Goal: Information Seeking & Learning: Learn about a topic

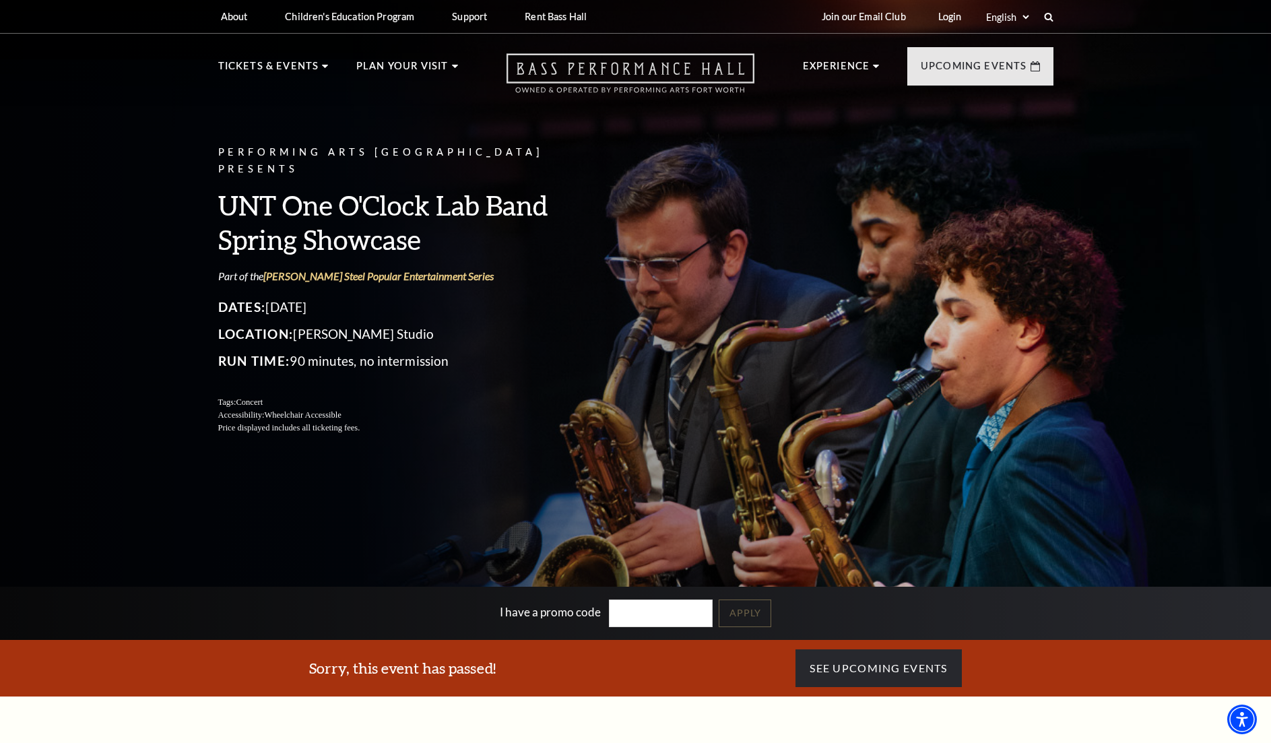
click at [559, 75] on icon "Open this option" at bounding box center [631, 73] width 248 height 40
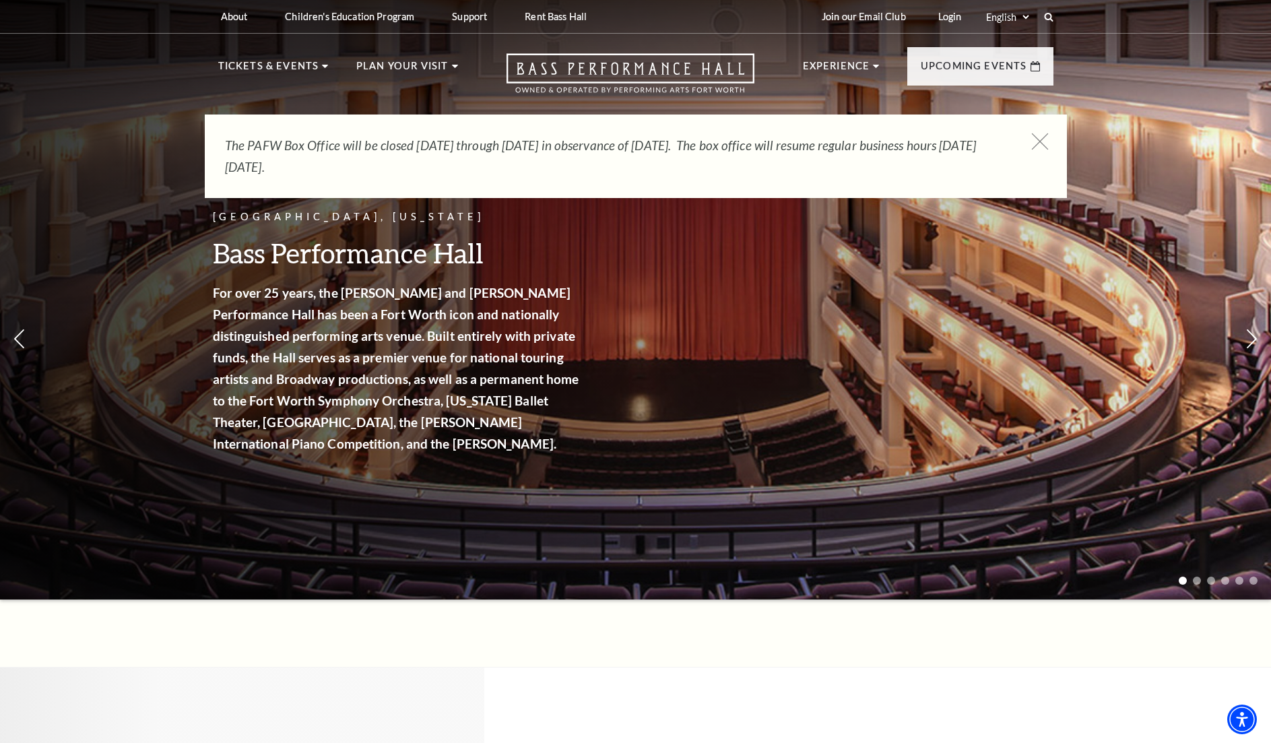
click at [1046, 144] on icon at bounding box center [1040, 141] width 17 height 17
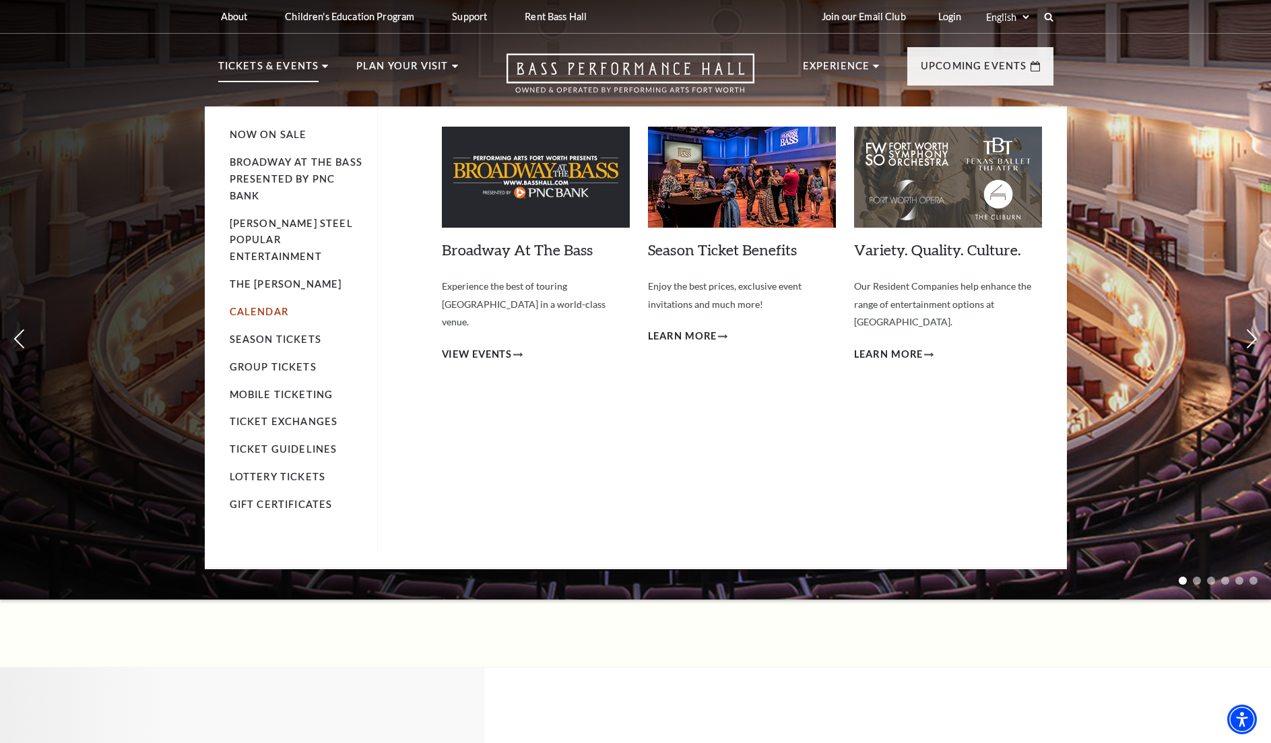
click at [251, 306] on link "Calendar" at bounding box center [259, 311] width 59 height 11
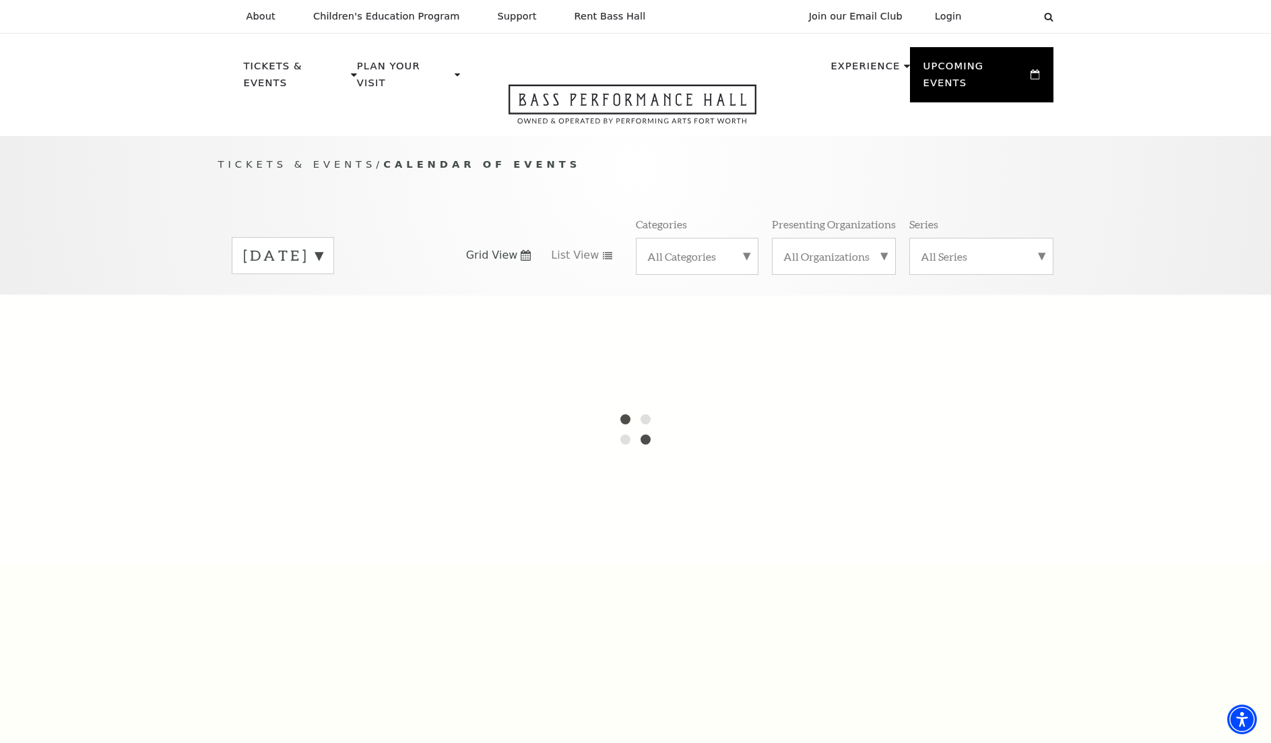
click at [323, 245] on label "August 2025" at bounding box center [283, 255] width 80 height 21
click at [419, 190] on div "Tickets & Events / Calendar of Events August 2025 September 2025 October 2025 N…" at bounding box center [636, 224] width 862 height 137
click at [143, 352] on div at bounding box center [635, 429] width 1271 height 270
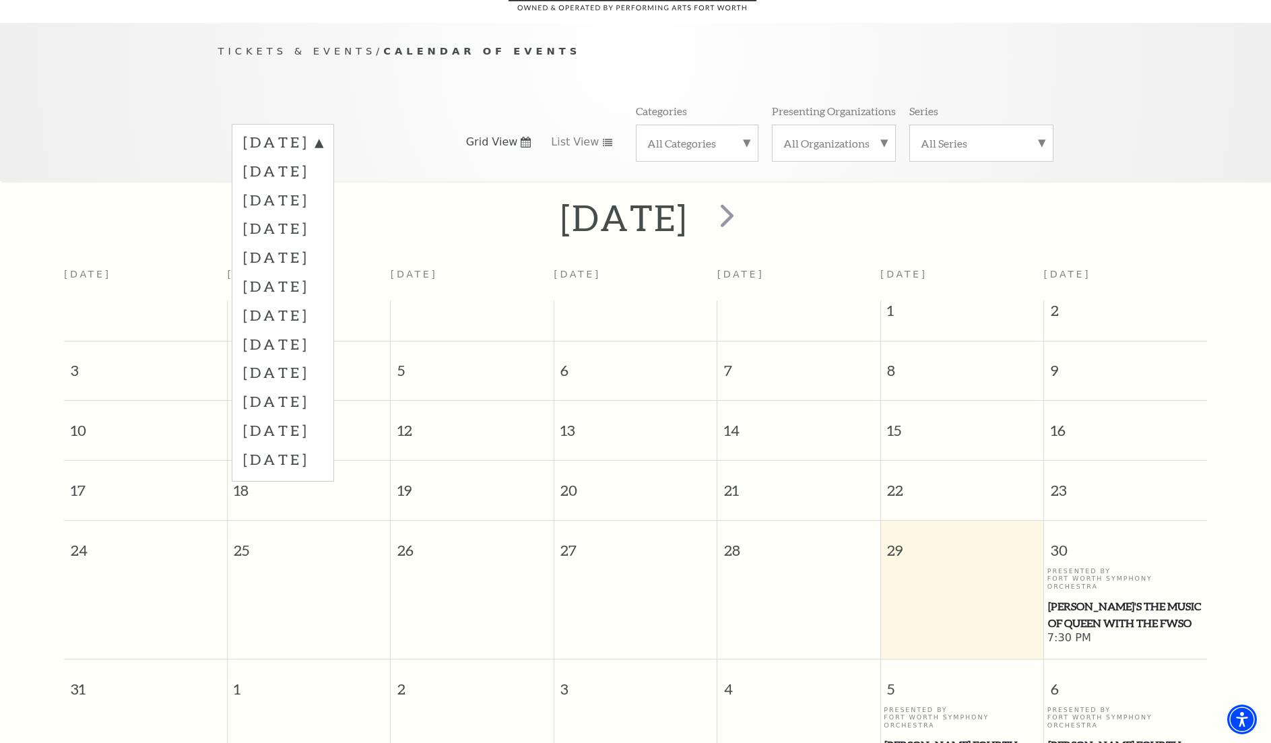
scroll to position [52, 0]
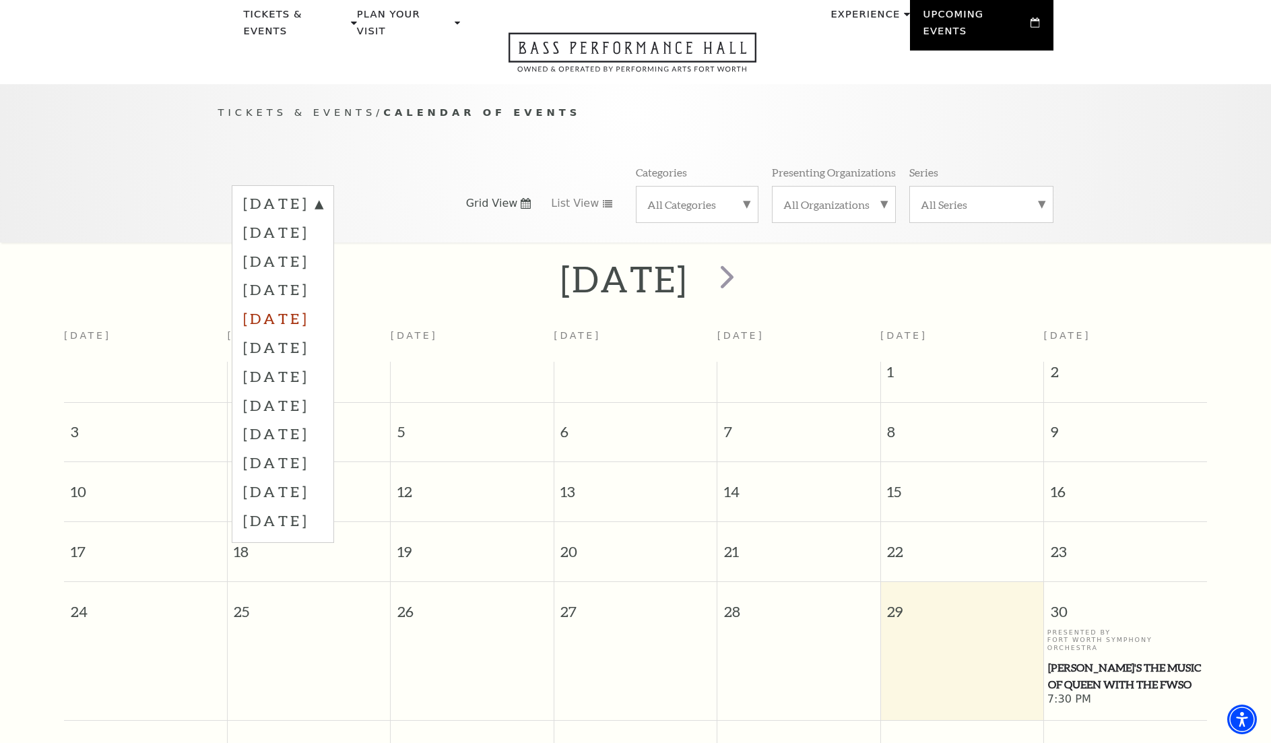
click at [299, 304] on label "December 2025" at bounding box center [283, 318] width 80 height 29
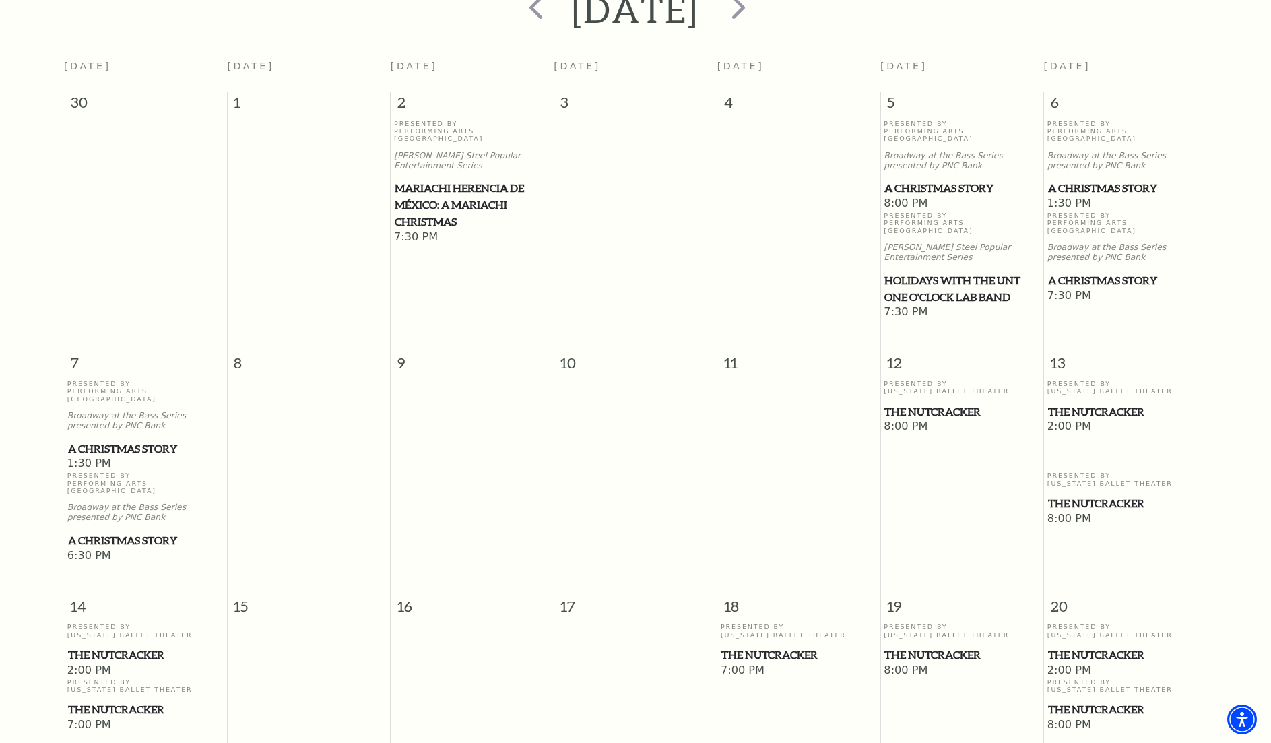
scroll to position [254, 0]
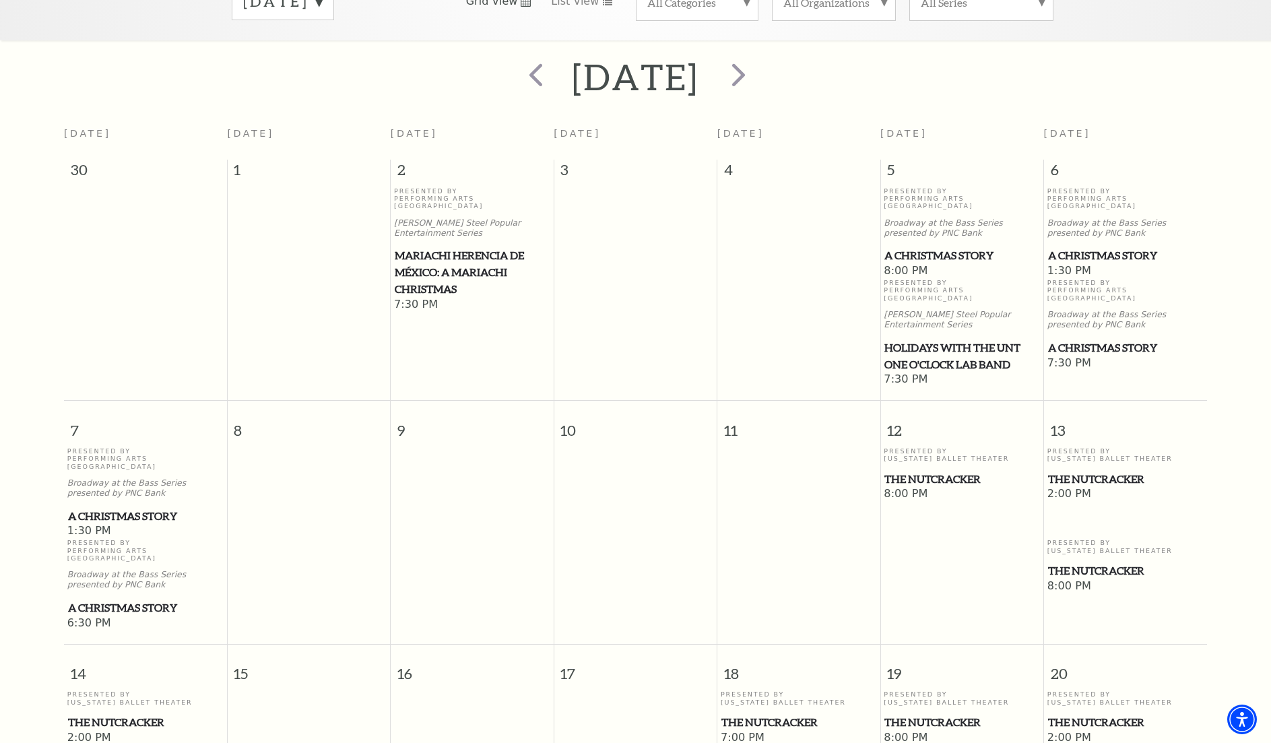
click at [937, 340] on span "Holidays with the UNT One O'Clock Lab Band" at bounding box center [962, 356] width 155 height 33
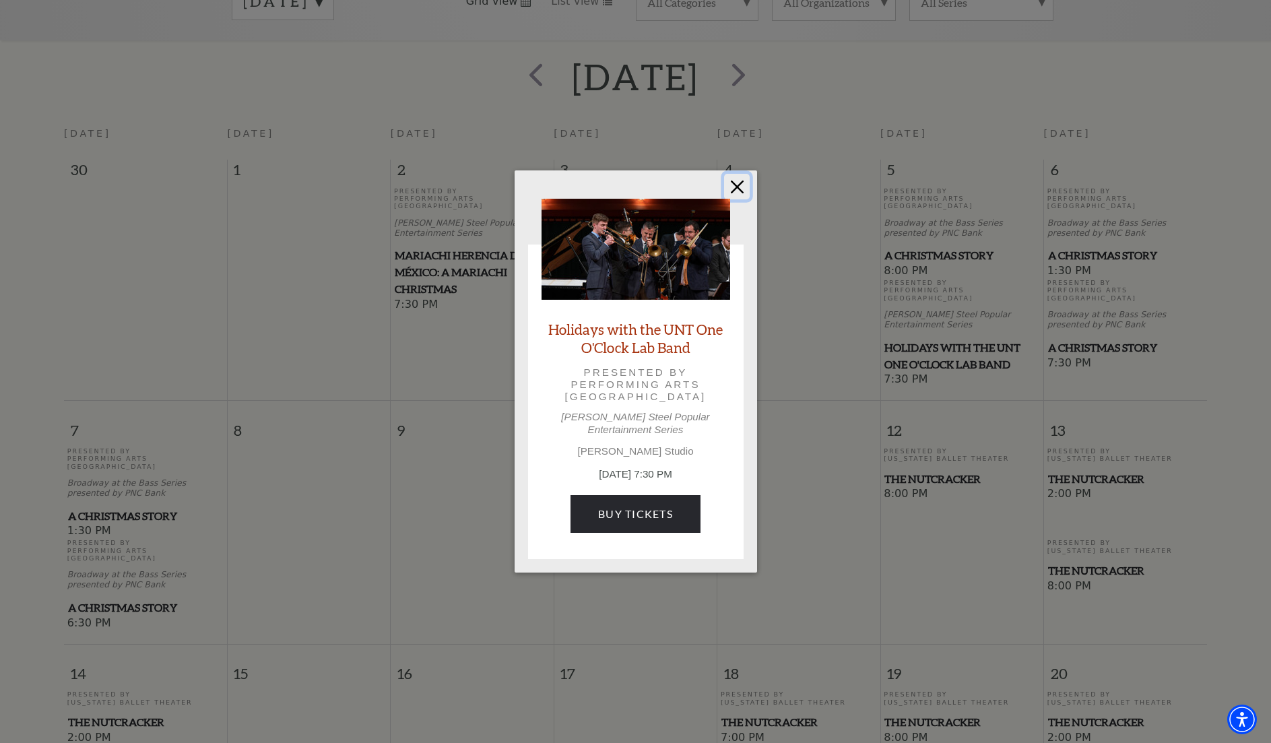
click at [743, 191] on button "Close" at bounding box center [737, 187] width 26 height 26
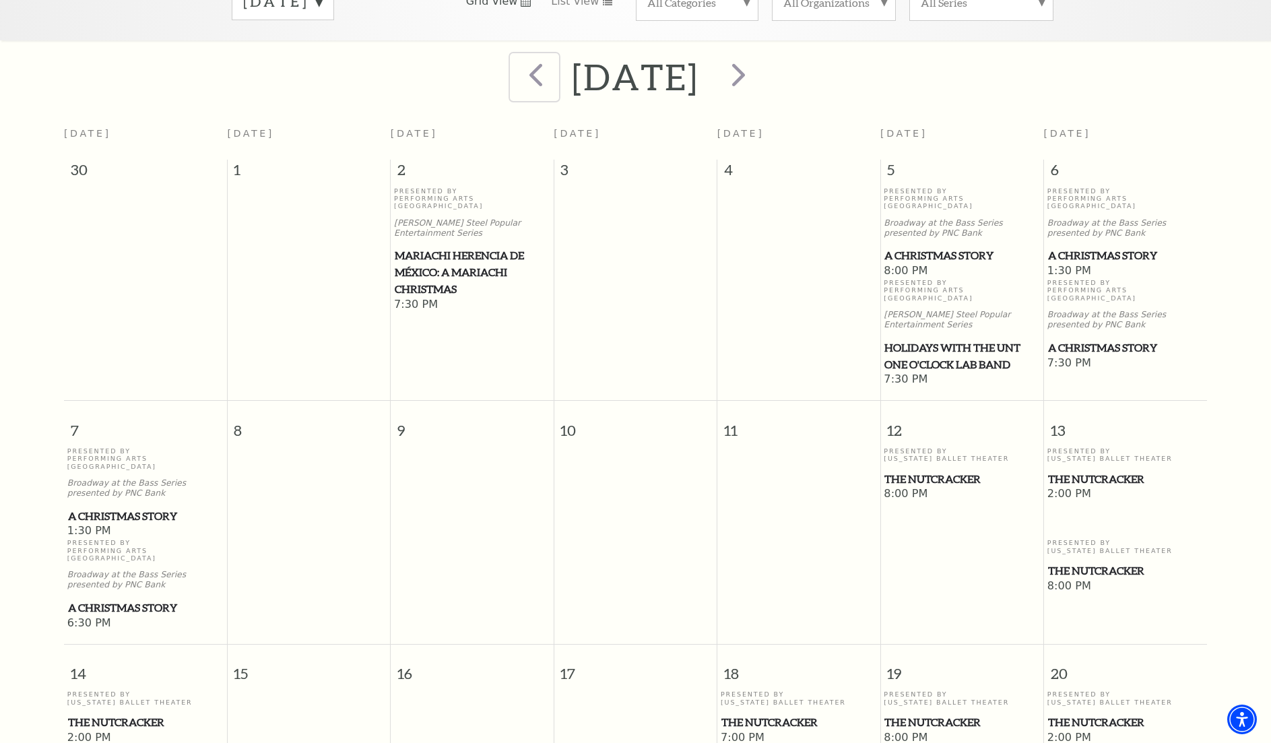
click at [517, 67] on span "prev" at bounding box center [536, 74] width 38 height 38
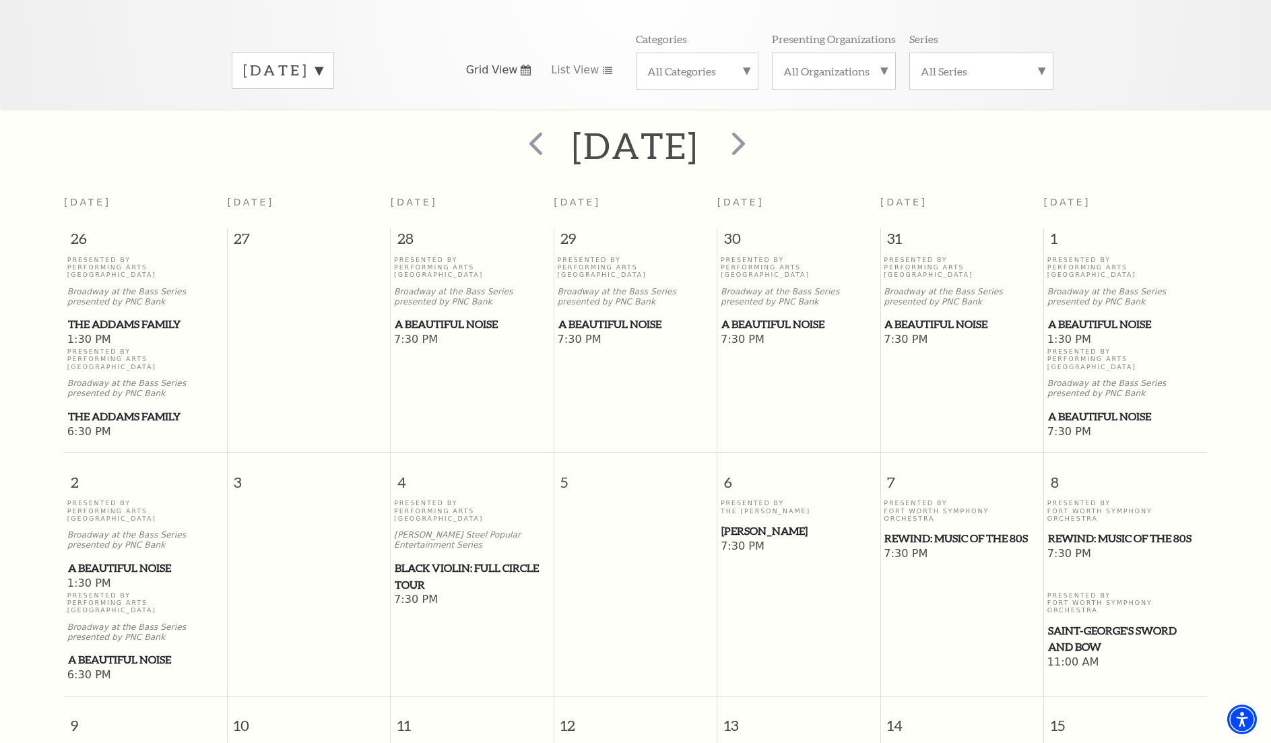
scroll to position [187, 0]
click at [517, 128] on span "prev" at bounding box center [536, 142] width 38 height 38
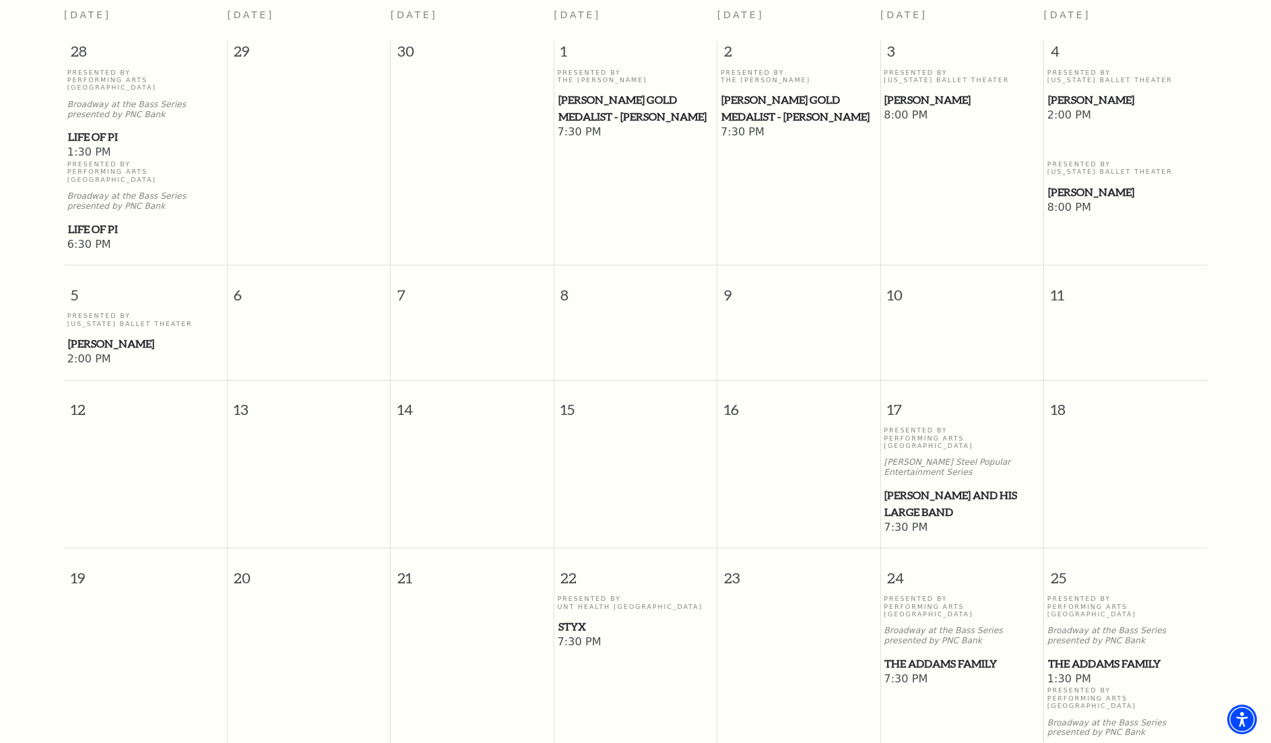
scroll to position [389, 0]
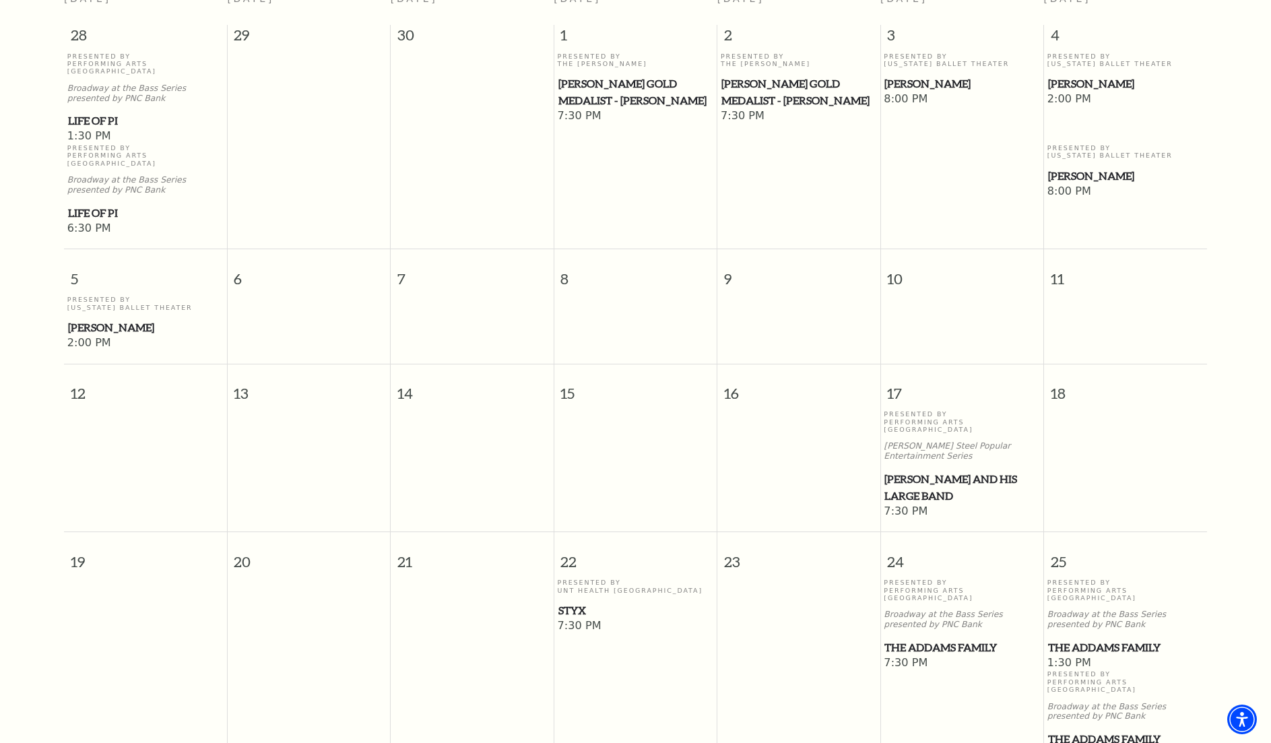
click at [911, 471] on span "[PERSON_NAME] and his Large Band" at bounding box center [962, 487] width 155 height 33
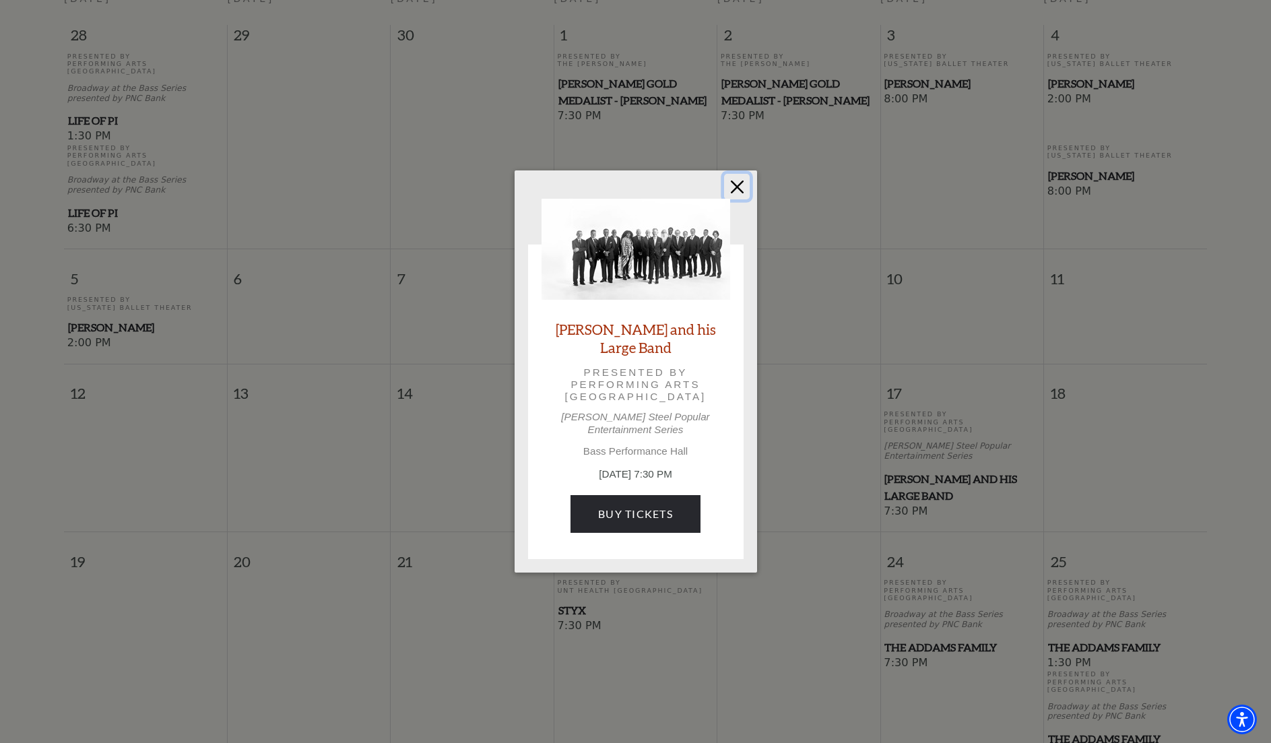
click at [747, 199] on button "Close" at bounding box center [737, 187] width 26 height 26
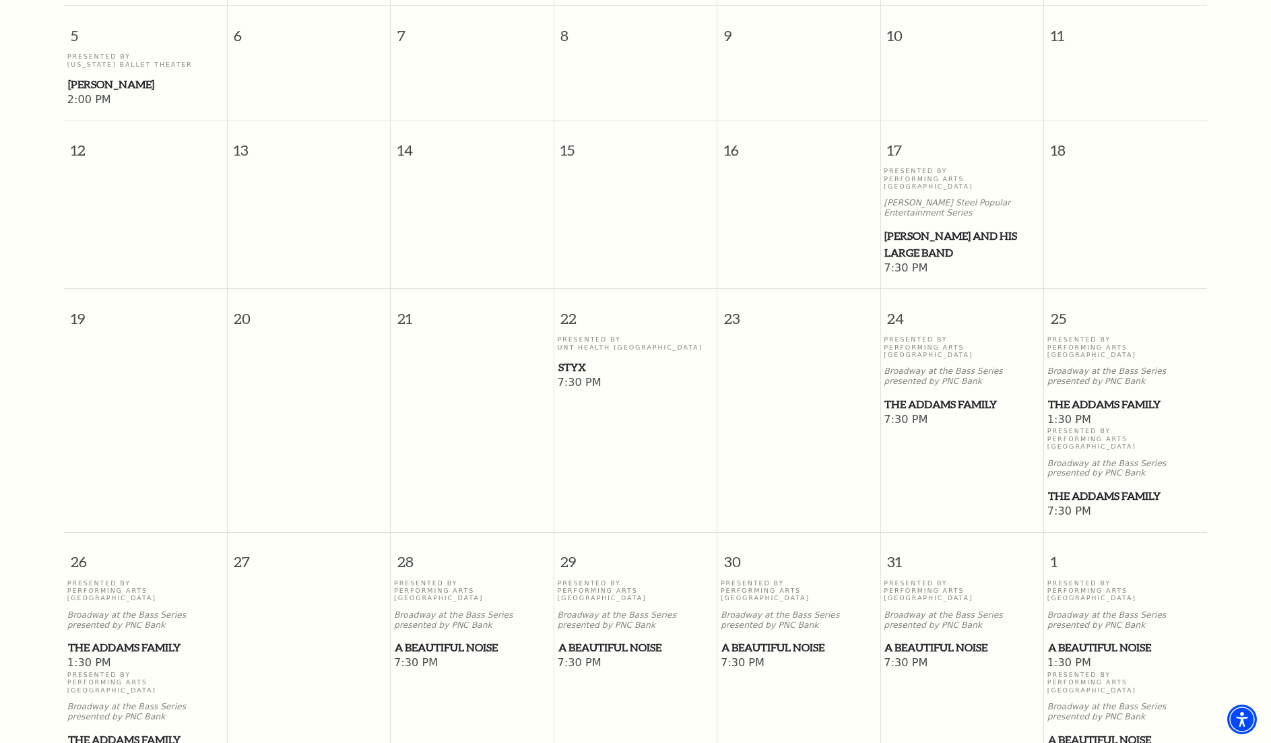
scroll to position [658, 0]
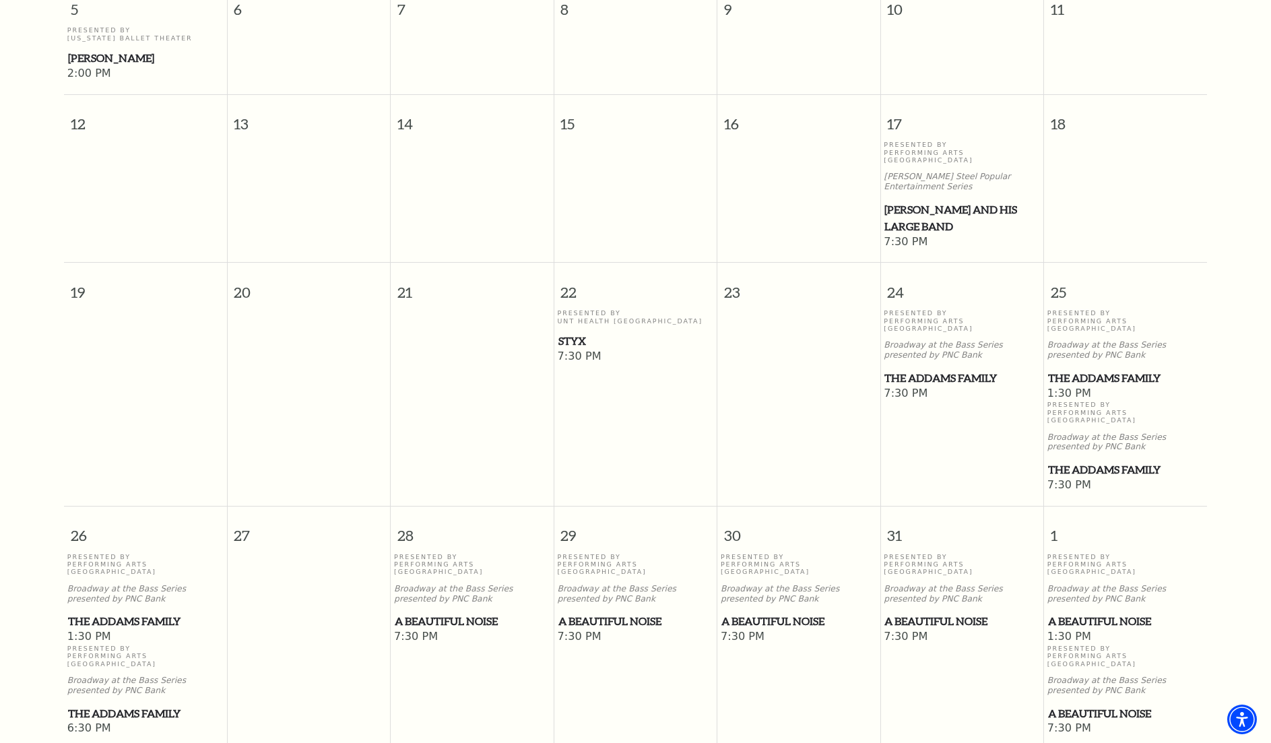
click at [584, 333] on span "Styx" at bounding box center [636, 341] width 155 height 17
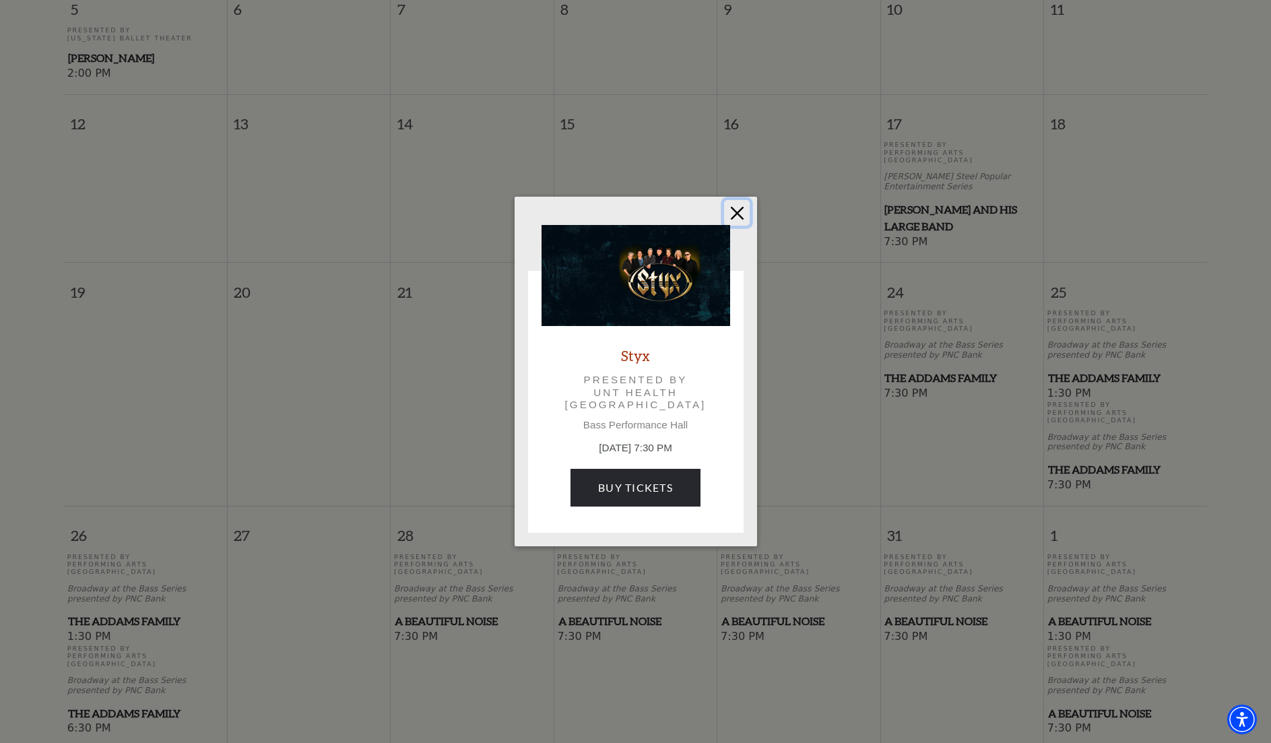
click at [736, 205] on button "Close" at bounding box center [737, 213] width 26 height 26
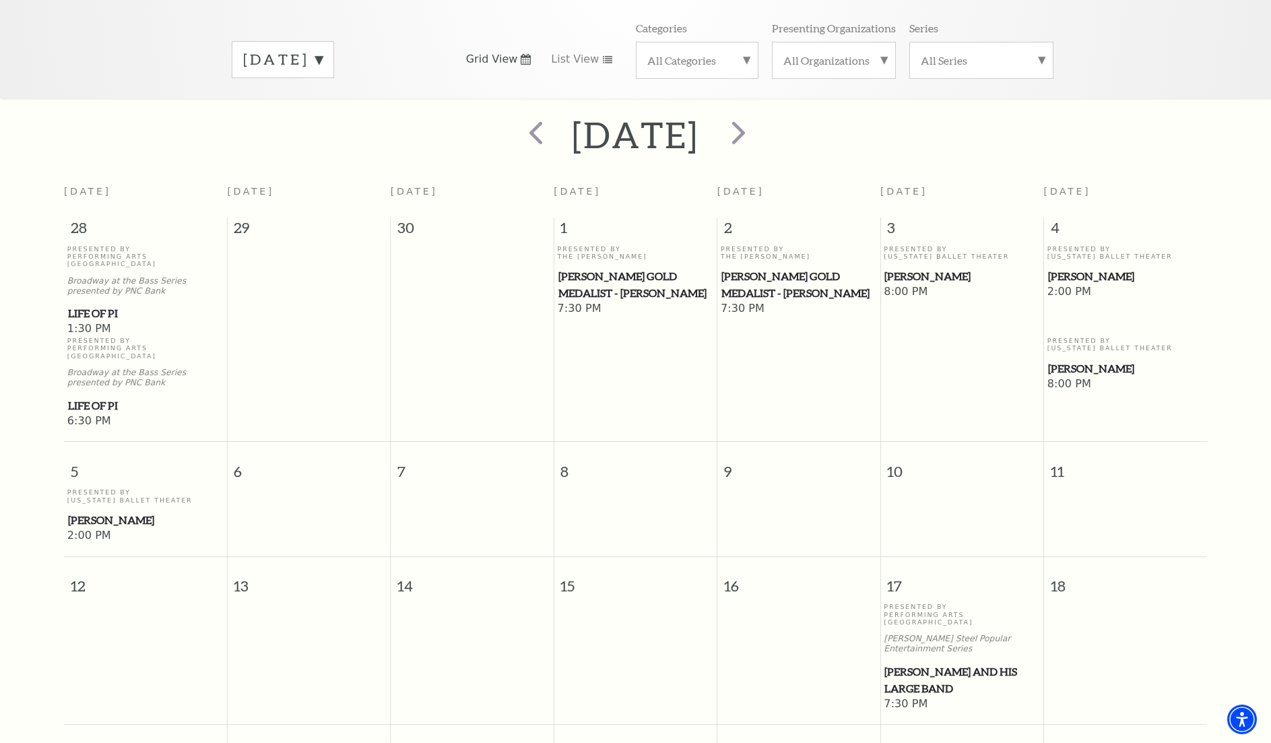
scroll to position [187, 0]
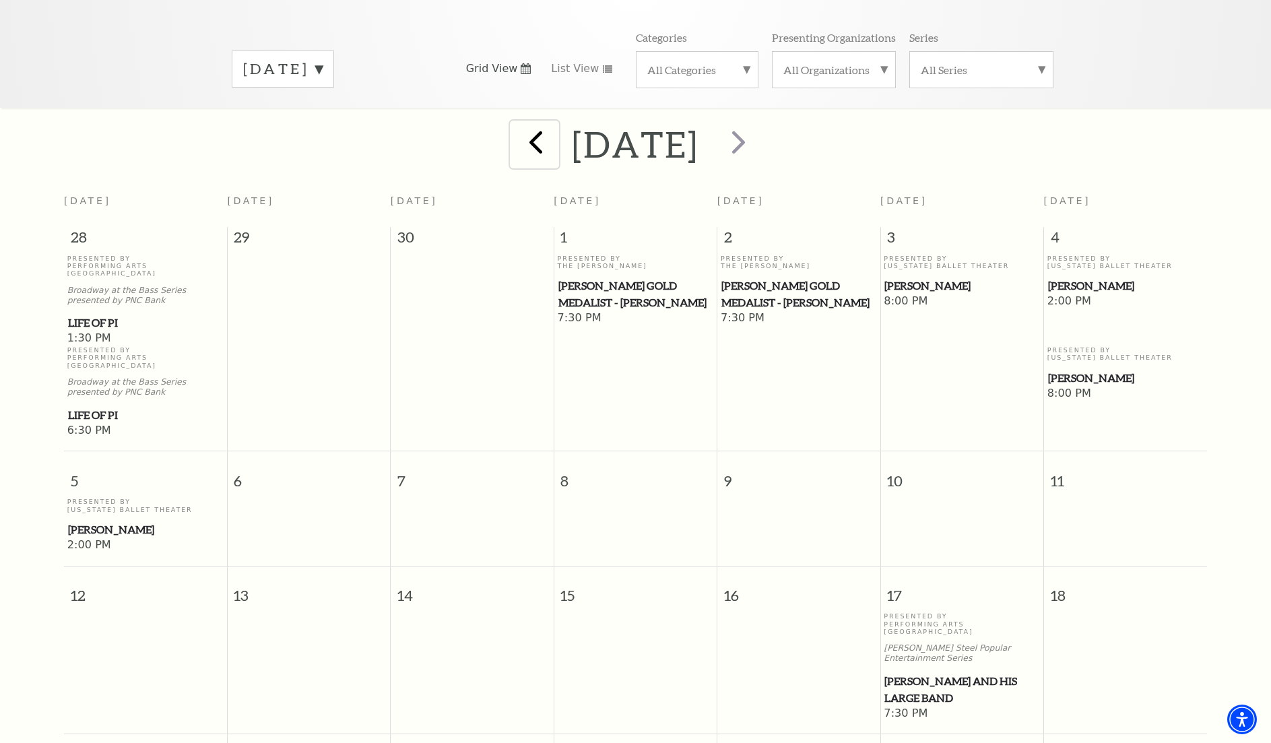
click at [517, 129] on span "prev" at bounding box center [536, 142] width 38 height 38
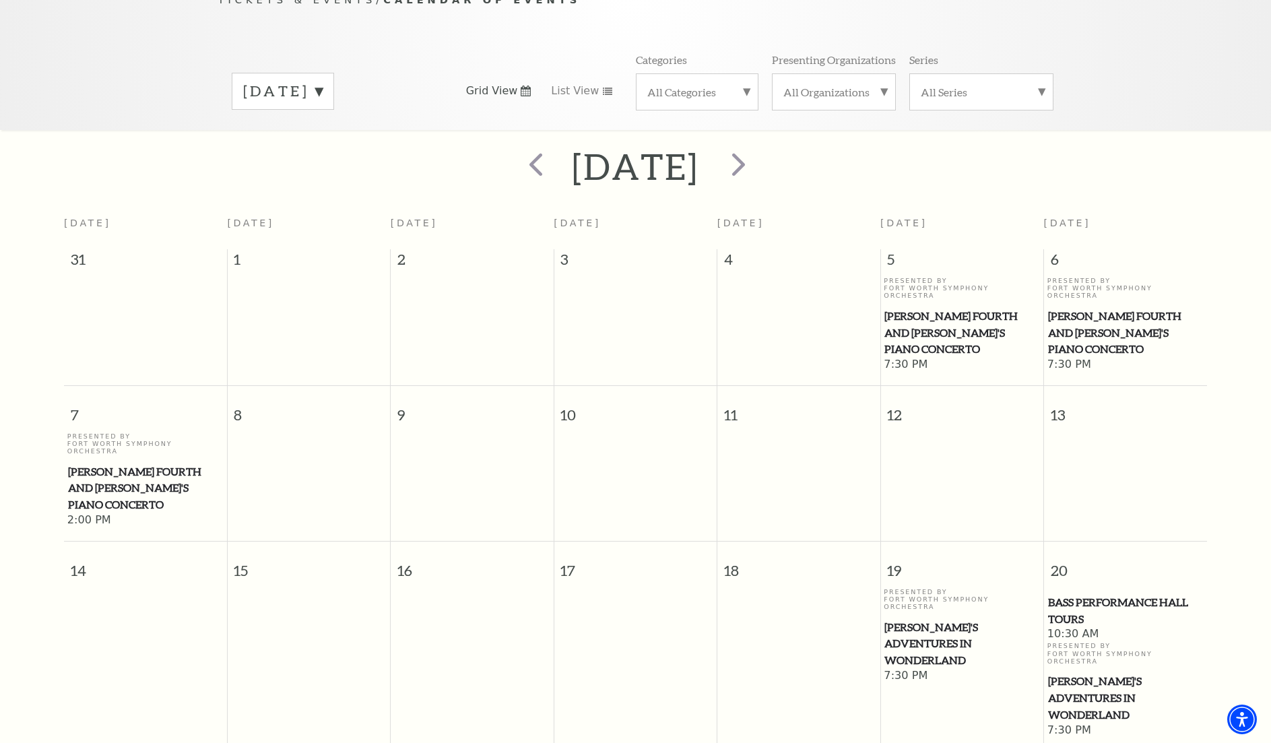
scroll to position [119, 0]
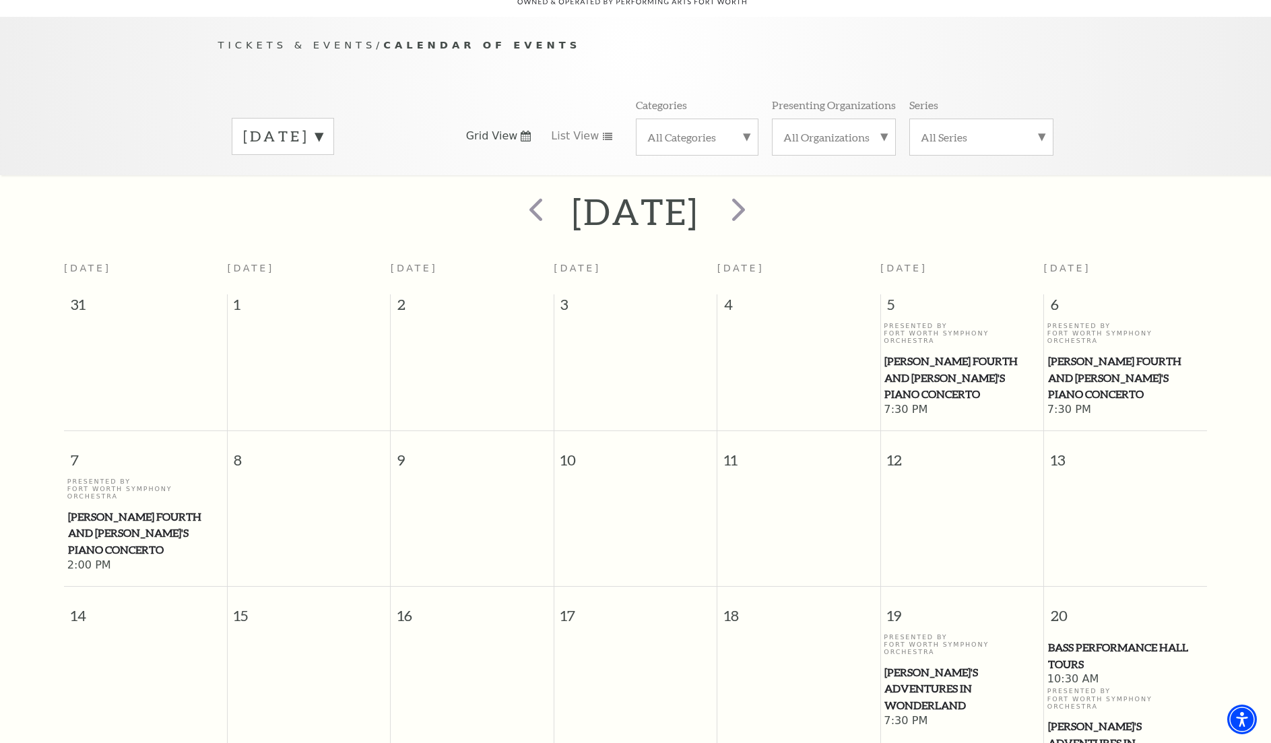
click at [323, 126] on label "September 2025" at bounding box center [283, 136] width 80 height 21
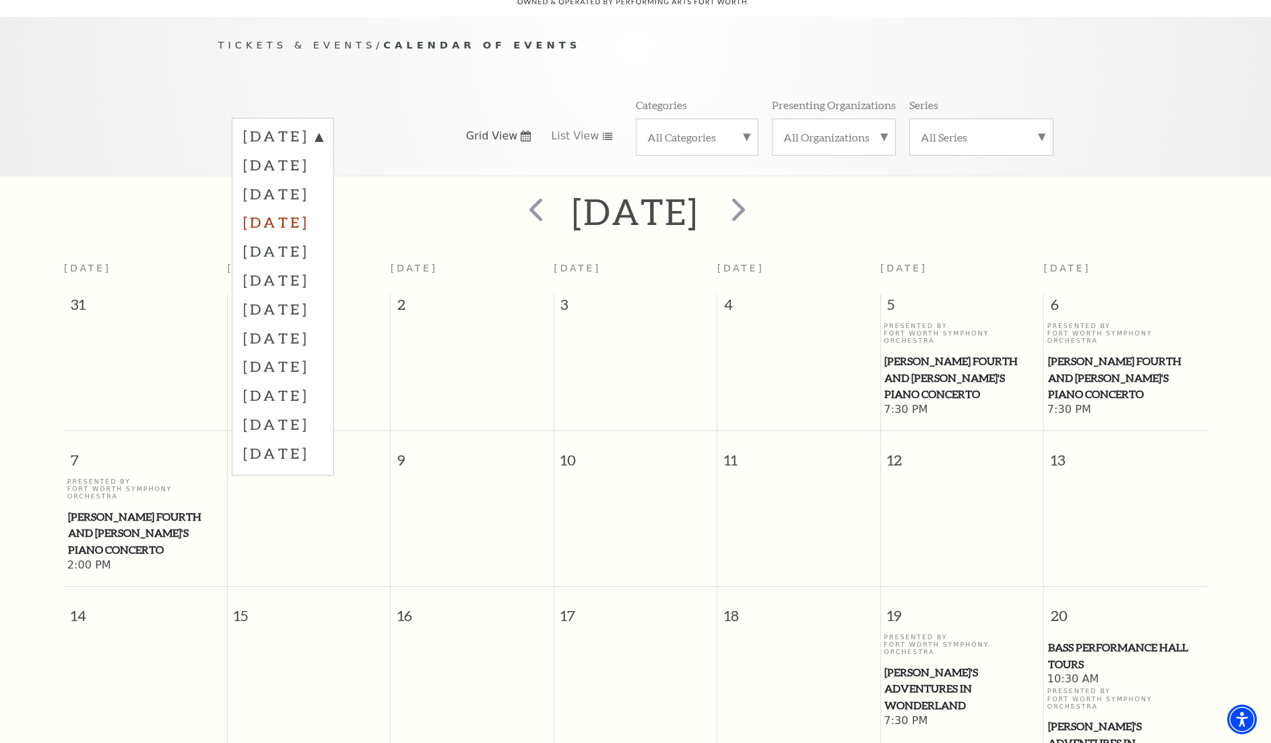
click at [323, 208] on label "November 2025" at bounding box center [283, 222] width 80 height 29
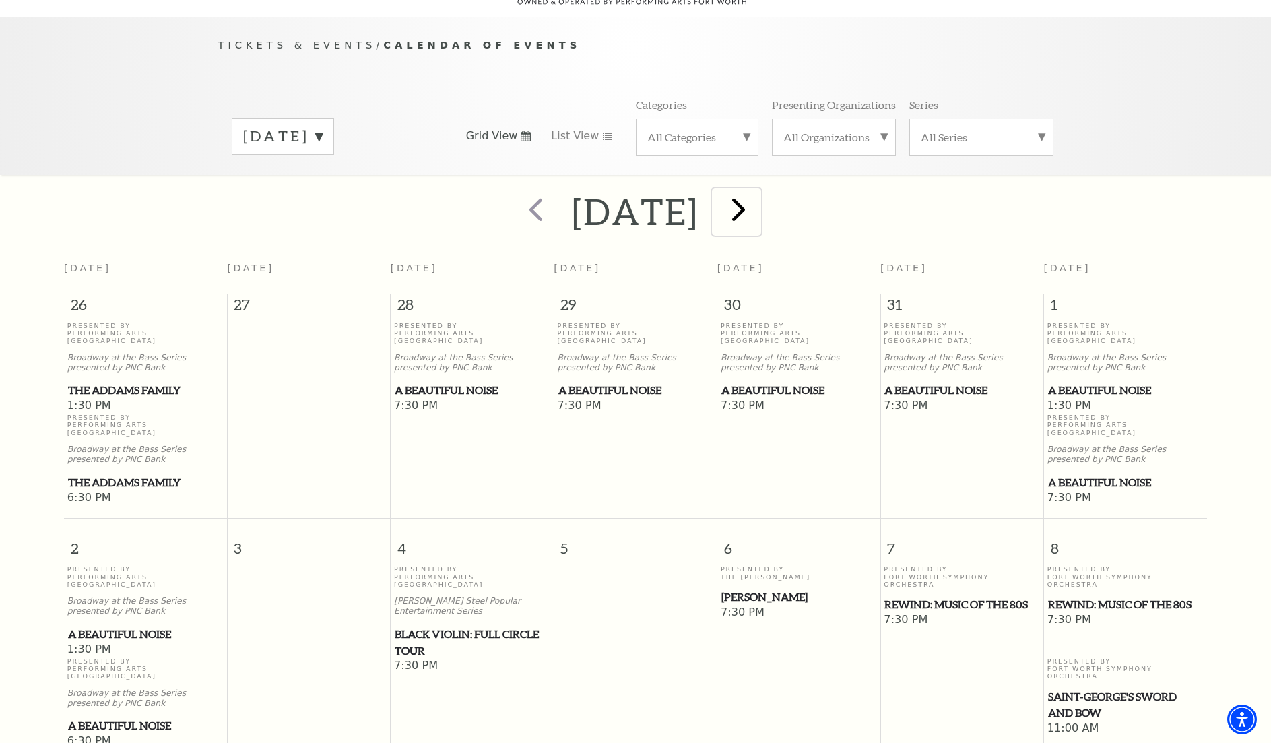
click at [758, 204] on span "next" at bounding box center [739, 209] width 38 height 38
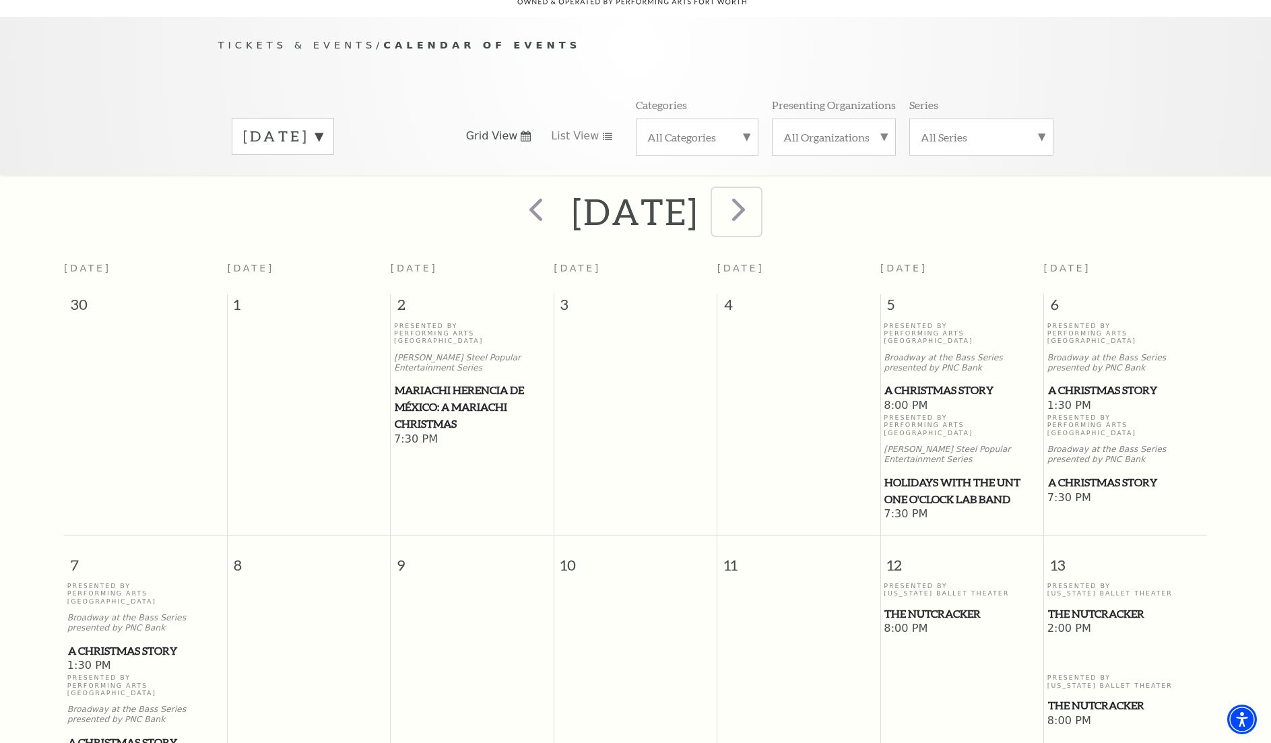
click at [758, 191] on span "next" at bounding box center [739, 209] width 38 height 38
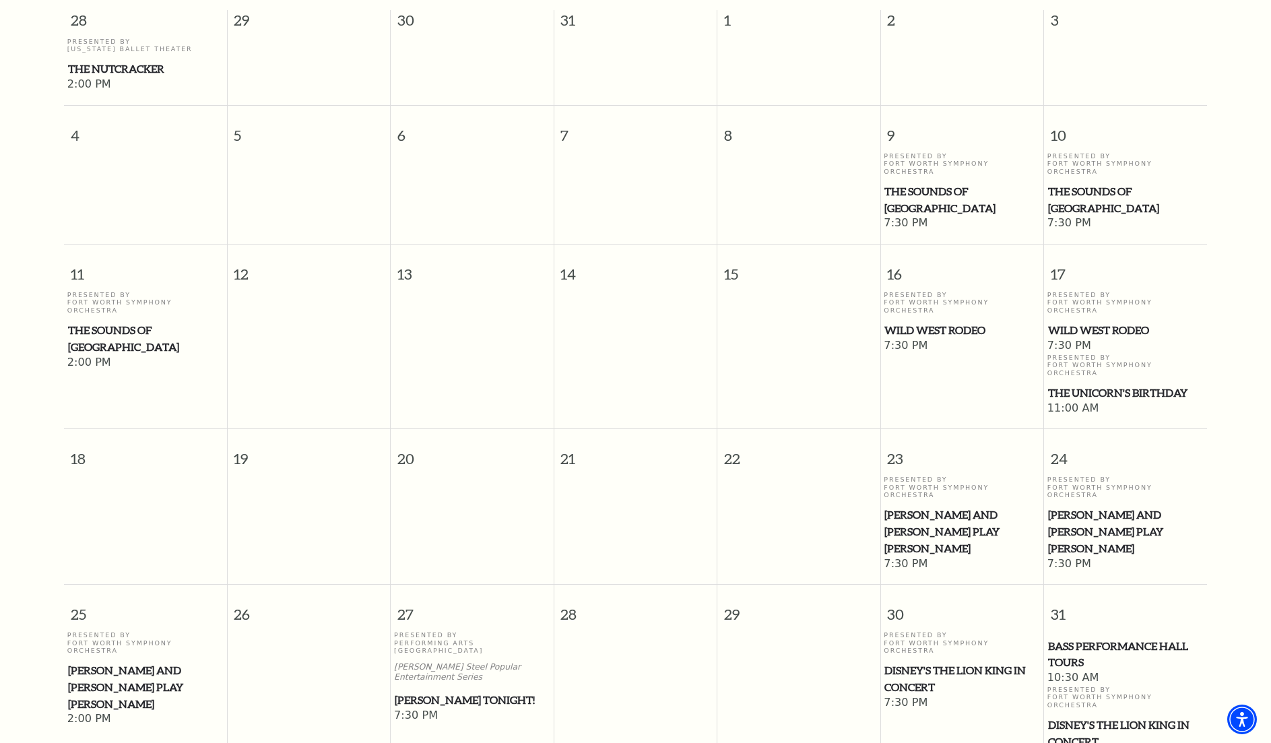
scroll to position [254, 0]
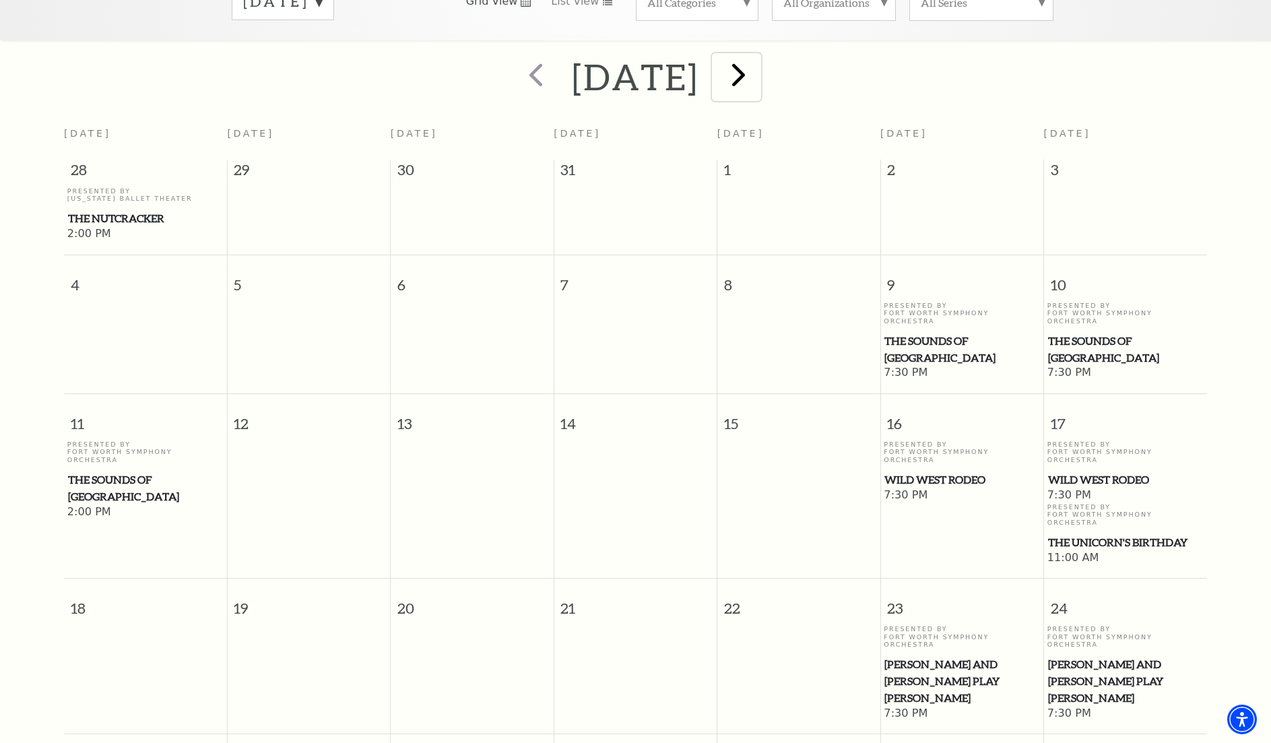
click at [758, 55] on span "next" at bounding box center [739, 74] width 38 height 38
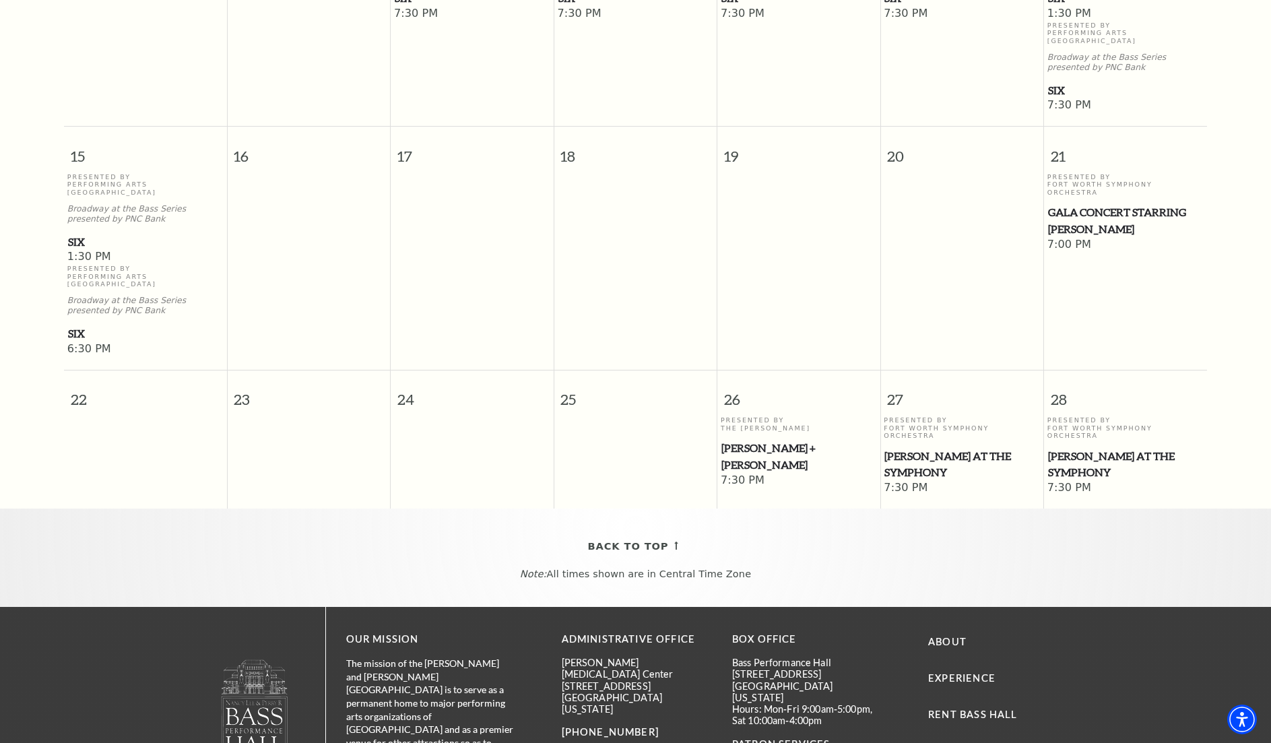
scroll to position [591, 0]
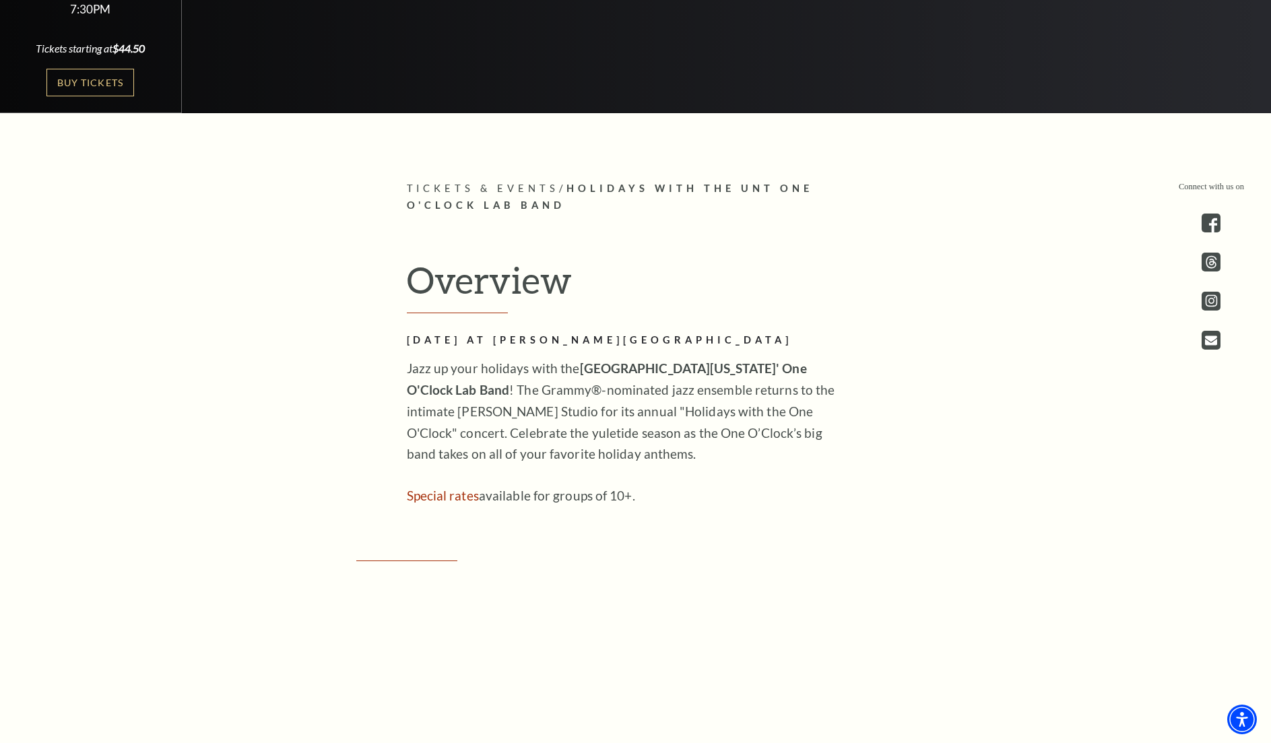
scroll to position [674, 0]
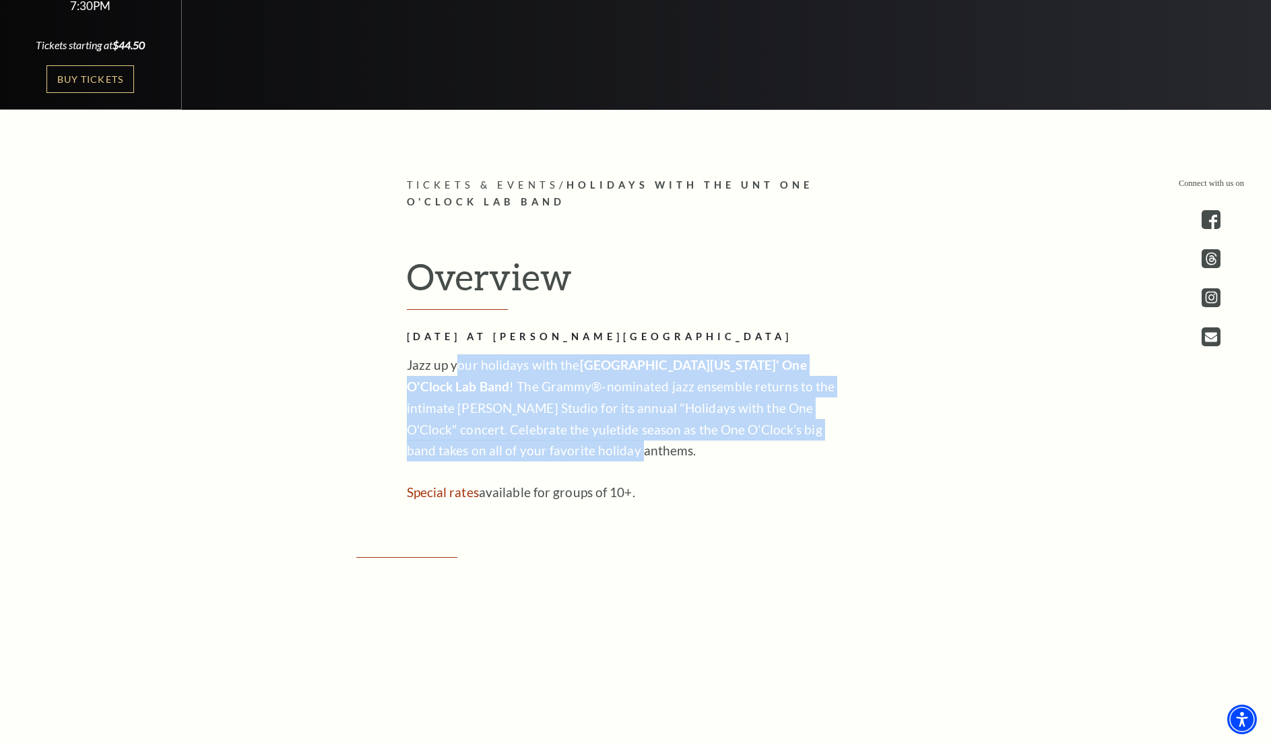
drag, startPoint x: 472, startPoint y: 394, endPoint x: 567, endPoint y: 441, distance: 106.1
click at [567, 441] on p "Jazz up your holidays with the University of North Texas' One O'Clock Lab Band …" at bounding box center [626, 408] width 438 height 108
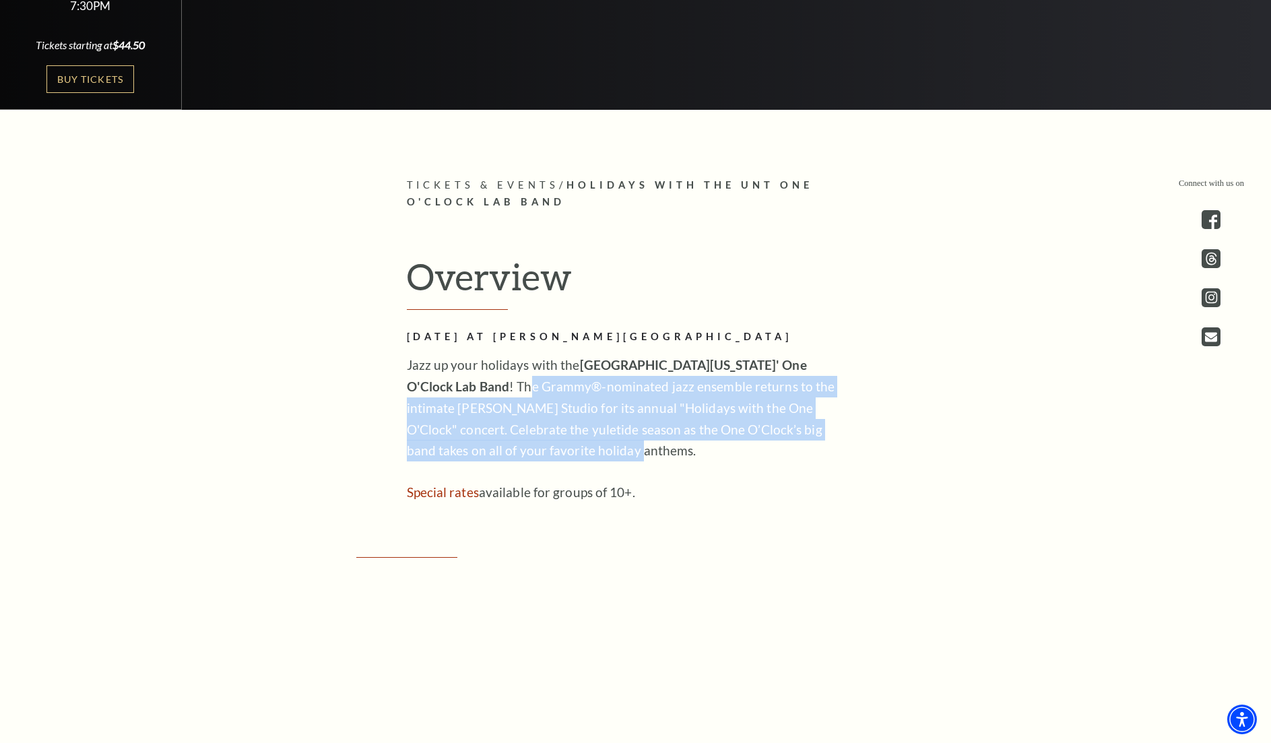
drag, startPoint x: 566, startPoint y: 450, endPoint x: 461, endPoint y: 394, distance: 119.1
click at [461, 394] on p "Jazz up your holidays with the University of North Texas' One O'Clock Lab Band …" at bounding box center [626, 408] width 438 height 108
click at [460, 394] on p "Jazz up your holidays with the University of North Texas' One O'Clock Lab Band …" at bounding box center [626, 408] width 438 height 108
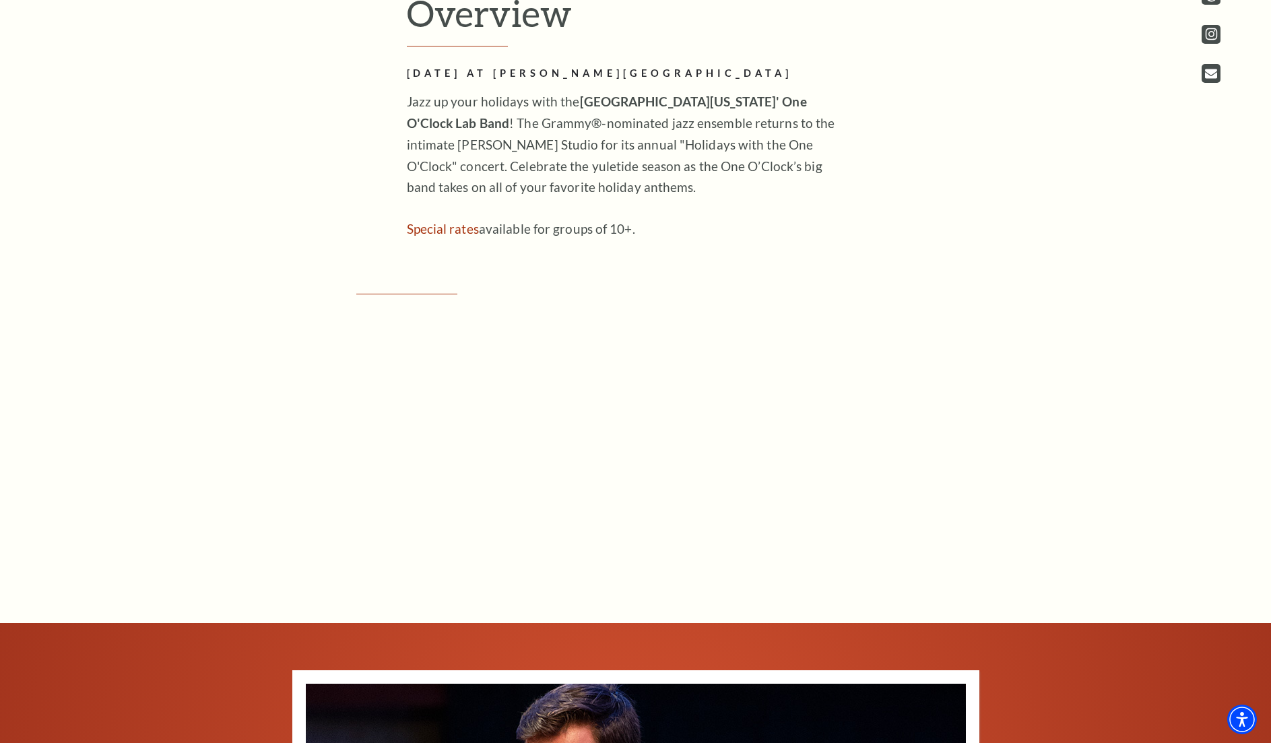
scroll to position [943, 0]
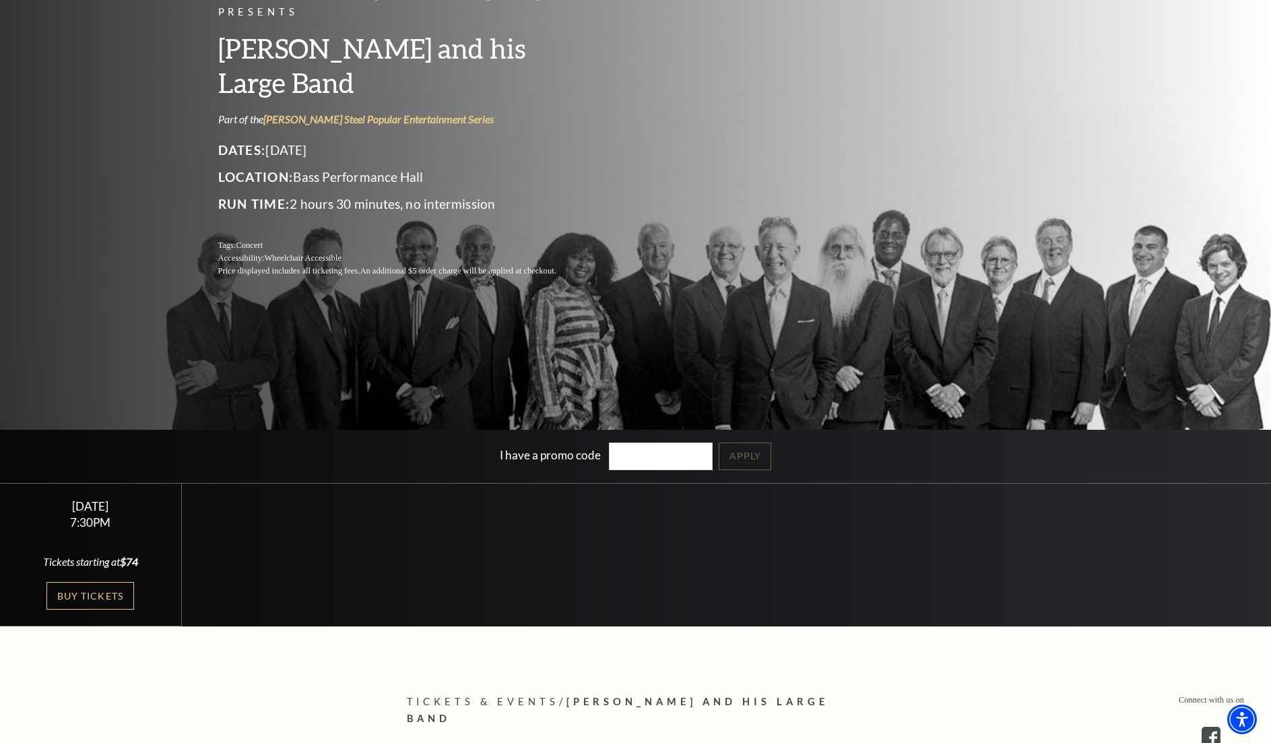
scroll to position [135, 0]
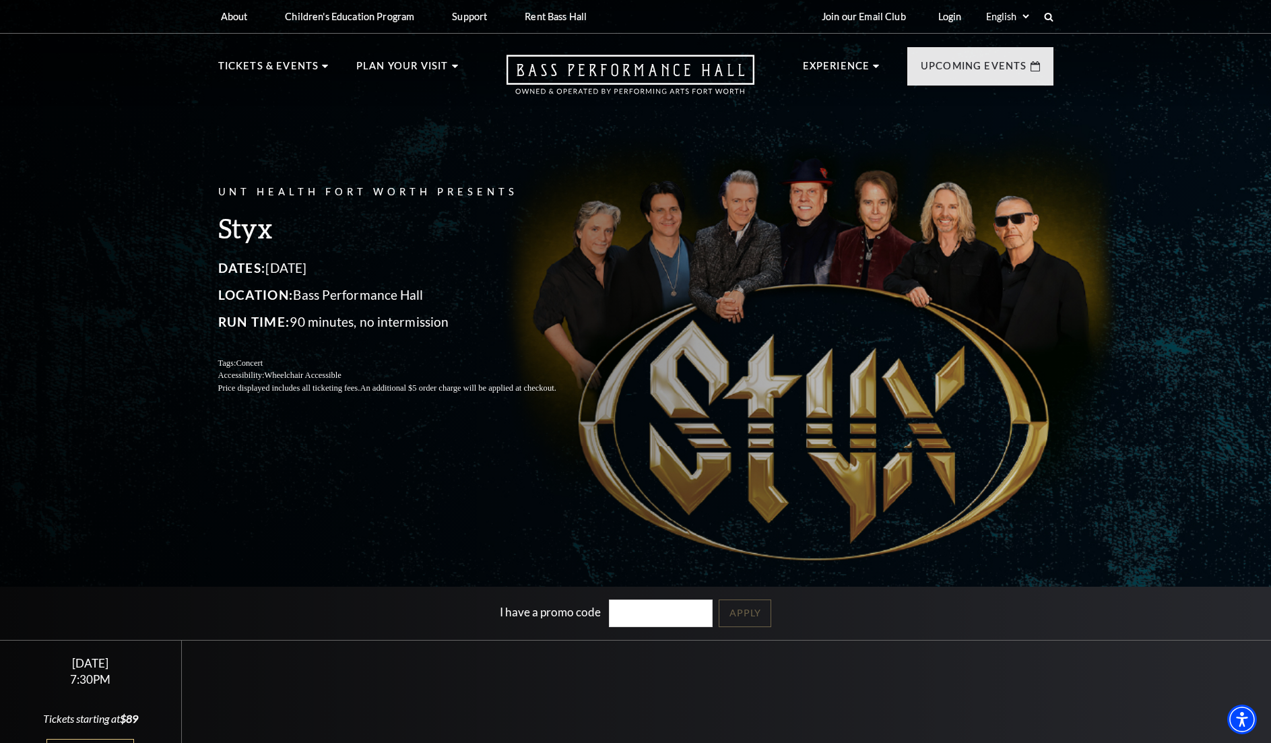
scroll to position [67, 0]
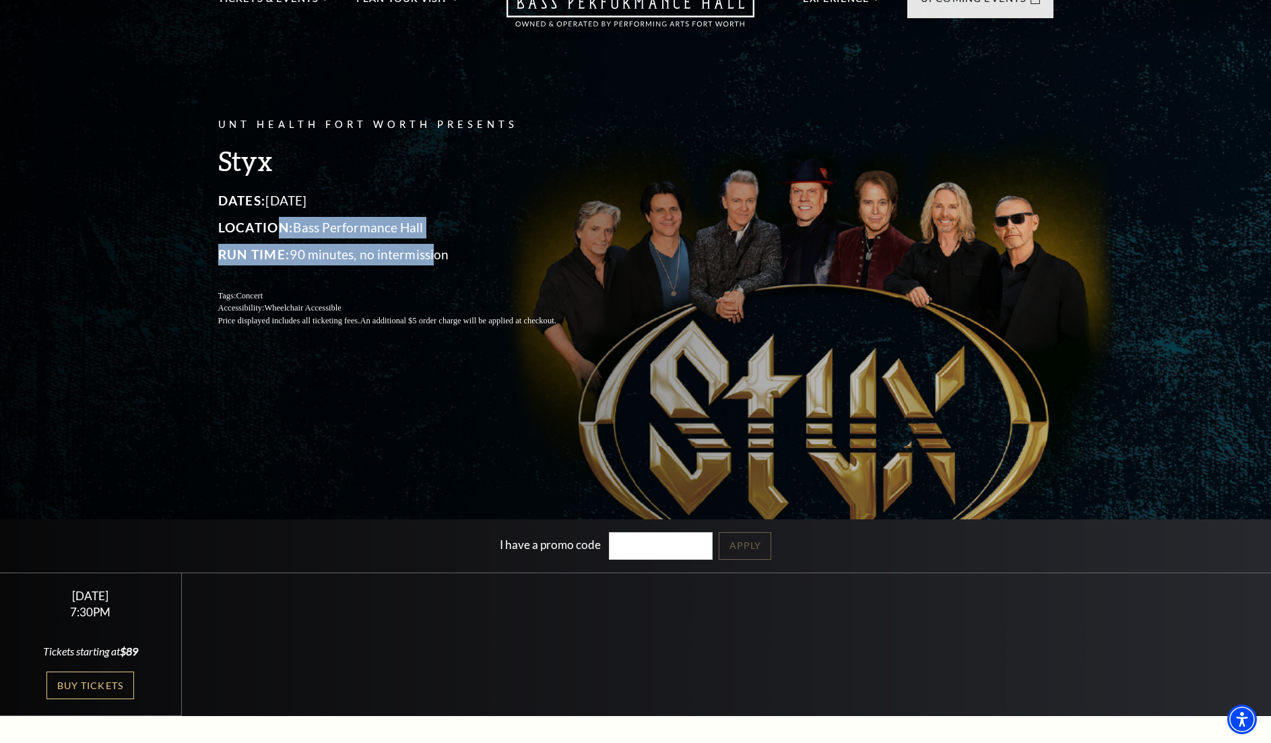
drag, startPoint x: 437, startPoint y: 249, endPoint x: 281, endPoint y: 234, distance: 157.0
click at [281, 234] on div "Dates: [DATE] Location: [GEOGRAPHIC_DATA] Run Time: 90 minutes, no intermission" at bounding box center [403, 227] width 371 height 75
